Goal: Transaction & Acquisition: Purchase product/service

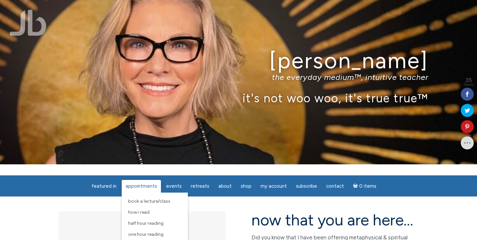
scroll to position [12, 0]
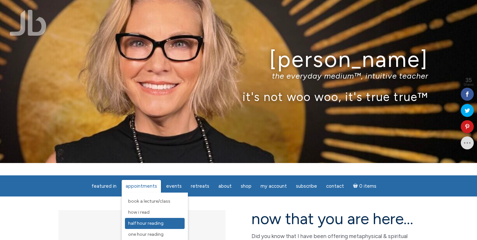
click at [145, 224] on span "Half Hour Reading" at bounding box center [145, 224] width 35 height 6
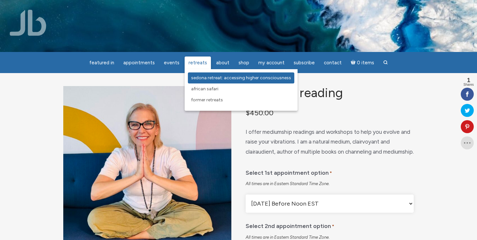
click at [203, 80] on span "Sedona Retreat: Accessing Higher Consciousness" at bounding box center [241, 78] width 100 height 6
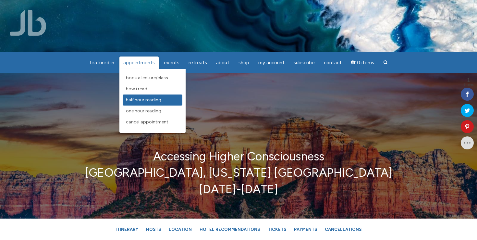
click at [152, 100] on span "Half Hour Reading" at bounding box center [143, 100] width 35 height 6
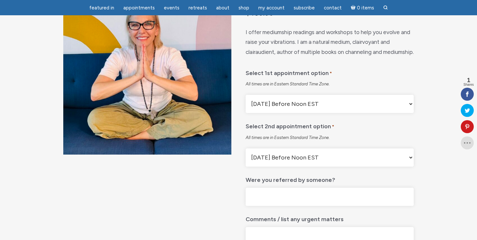
scroll to position [78, 0]
click at [411, 113] on select "[DATE] Before Noon EST [DATE] After Noon EST First Available Appointment" at bounding box center [330, 104] width 168 height 18
select select "First Available Appointment"
click at [246, 112] on select "Monday Before Noon EST Monday After Noon EST First Available Appointment" at bounding box center [330, 104] width 168 height 18
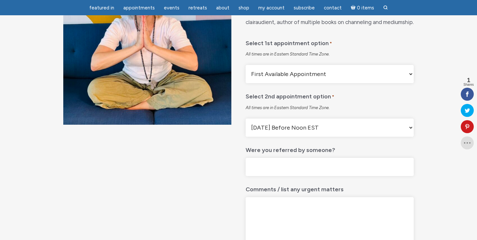
scroll to position [107, 0]
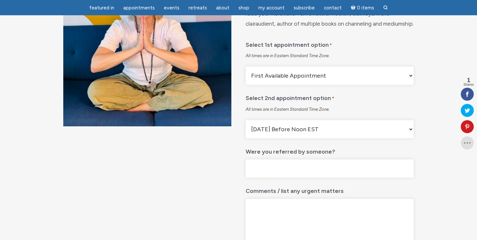
click at [403, 85] on select "Monday Before Noon EST Monday After Noon EST First Available Appointment" at bounding box center [330, 76] width 168 height 18
click at [409, 138] on select "Monday Before Noon EST Monday After Noon EST First Available Appointment" at bounding box center [330, 129] width 168 height 18
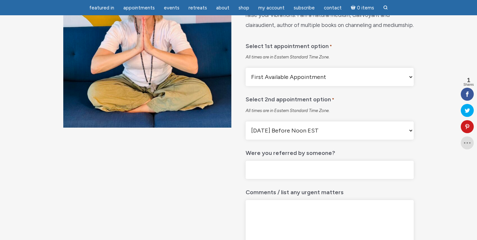
scroll to position [0, 0]
